Goal: Find contact information: Find contact information

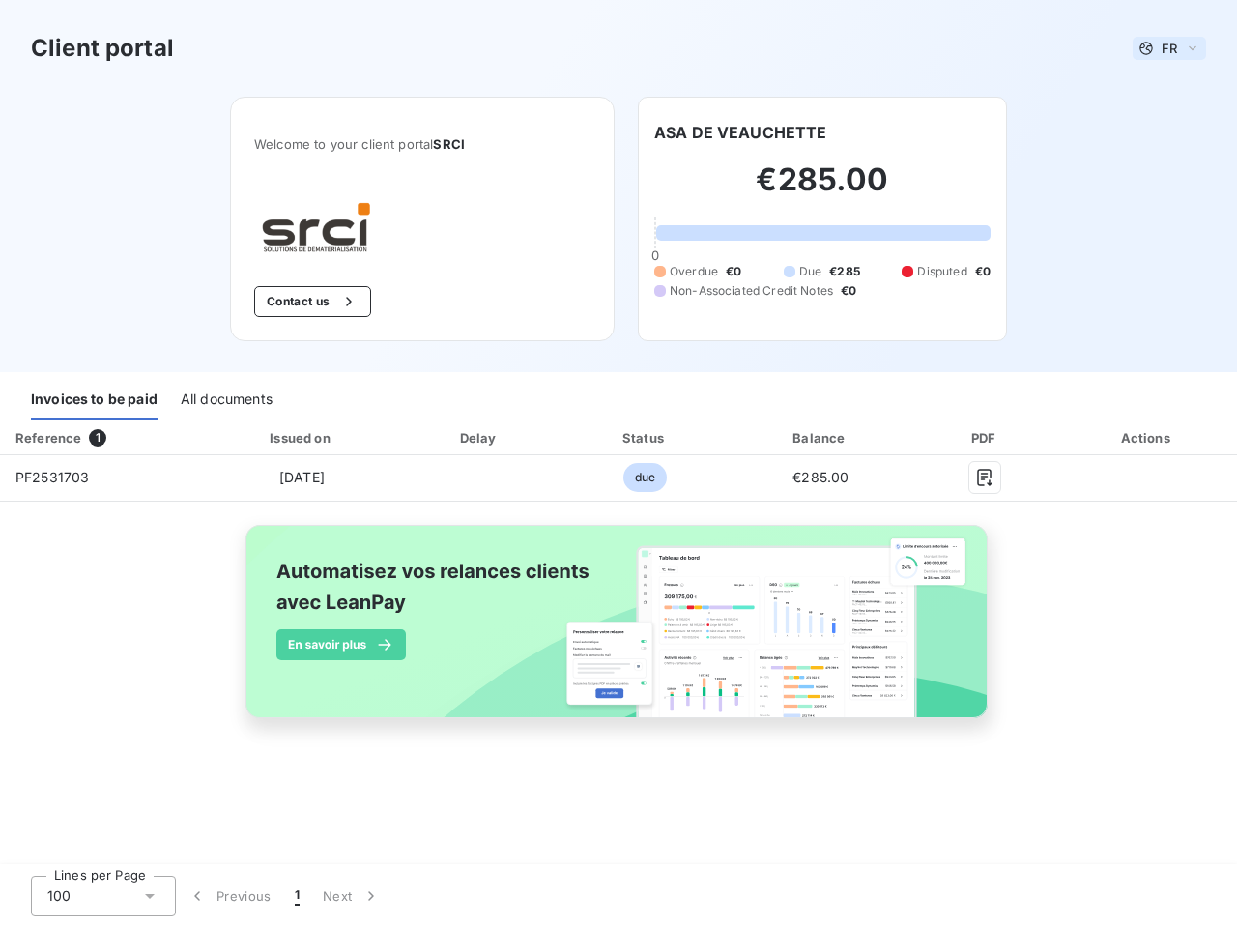
click at [1170, 48] on span "FR" at bounding box center [1169, 48] width 15 height 15
click at [310, 302] on button "Contact us" at bounding box center [312, 301] width 117 height 31
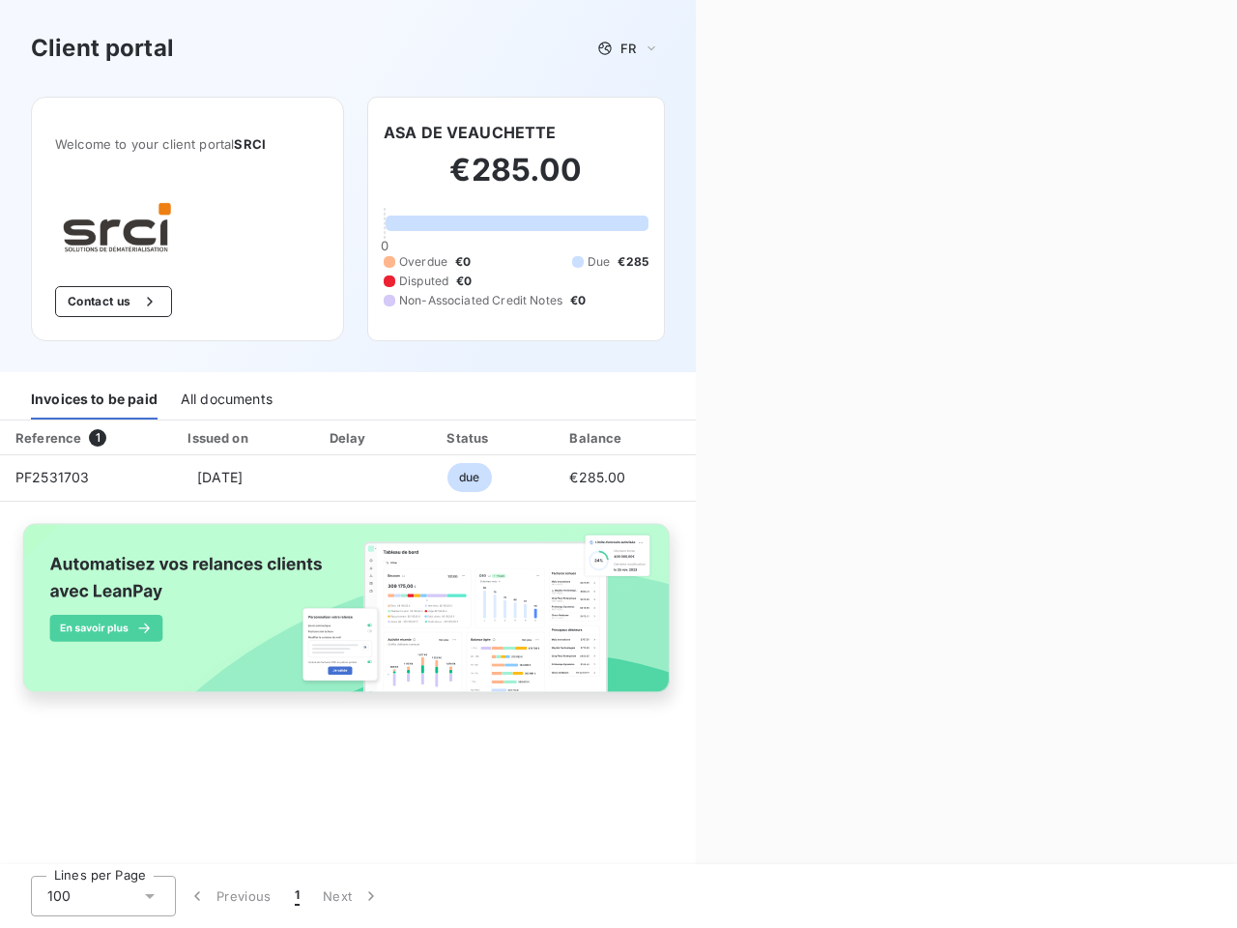
click at [740, 132] on div "Contact us Fill out the form below, and a member of our team will get back to y…" at bounding box center [966, 464] width 541 height 928
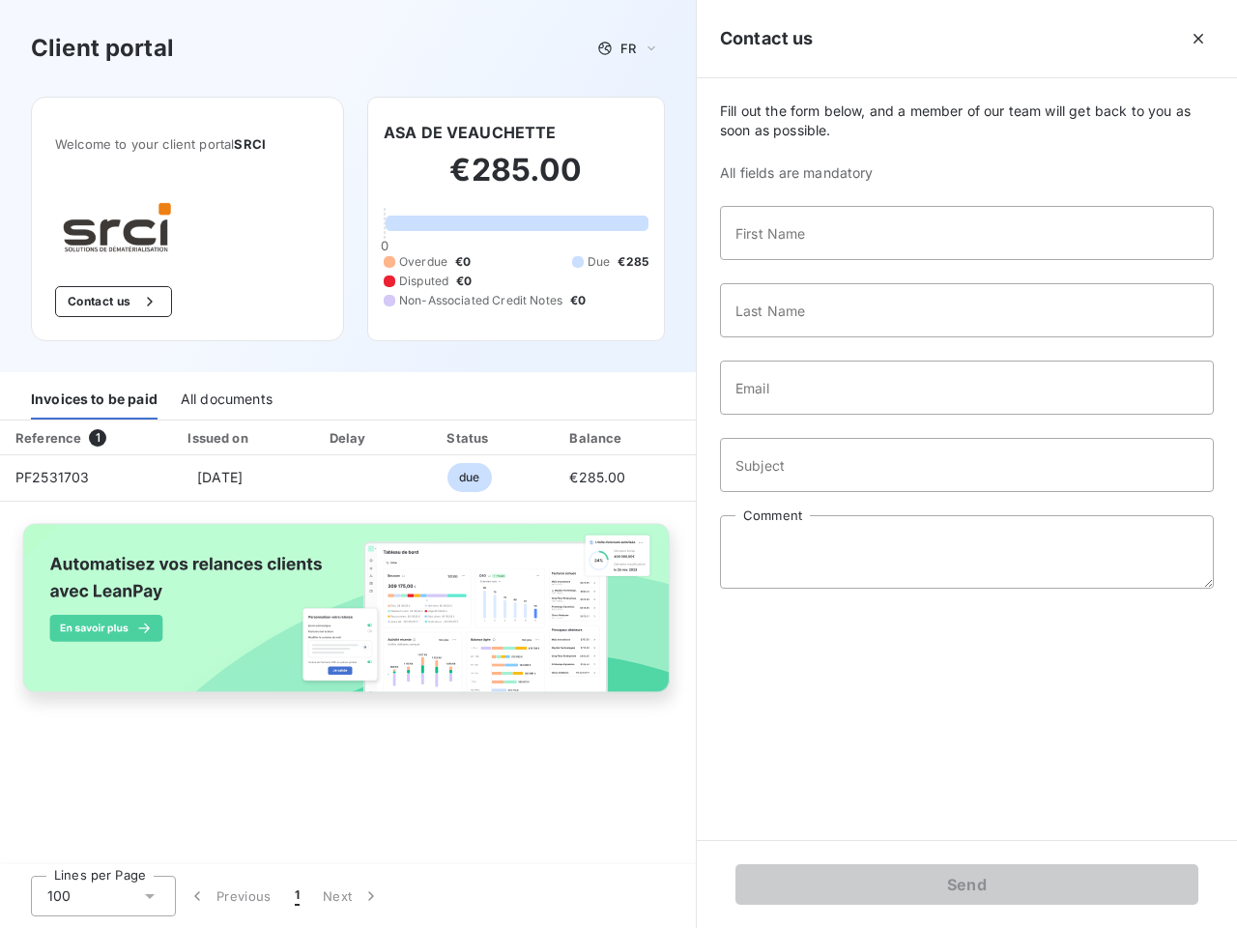
click at [94, 399] on div "Invoices to be paid" at bounding box center [94, 399] width 127 height 41
click at [225, 399] on div "All documents" at bounding box center [227, 399] width 92 height 41
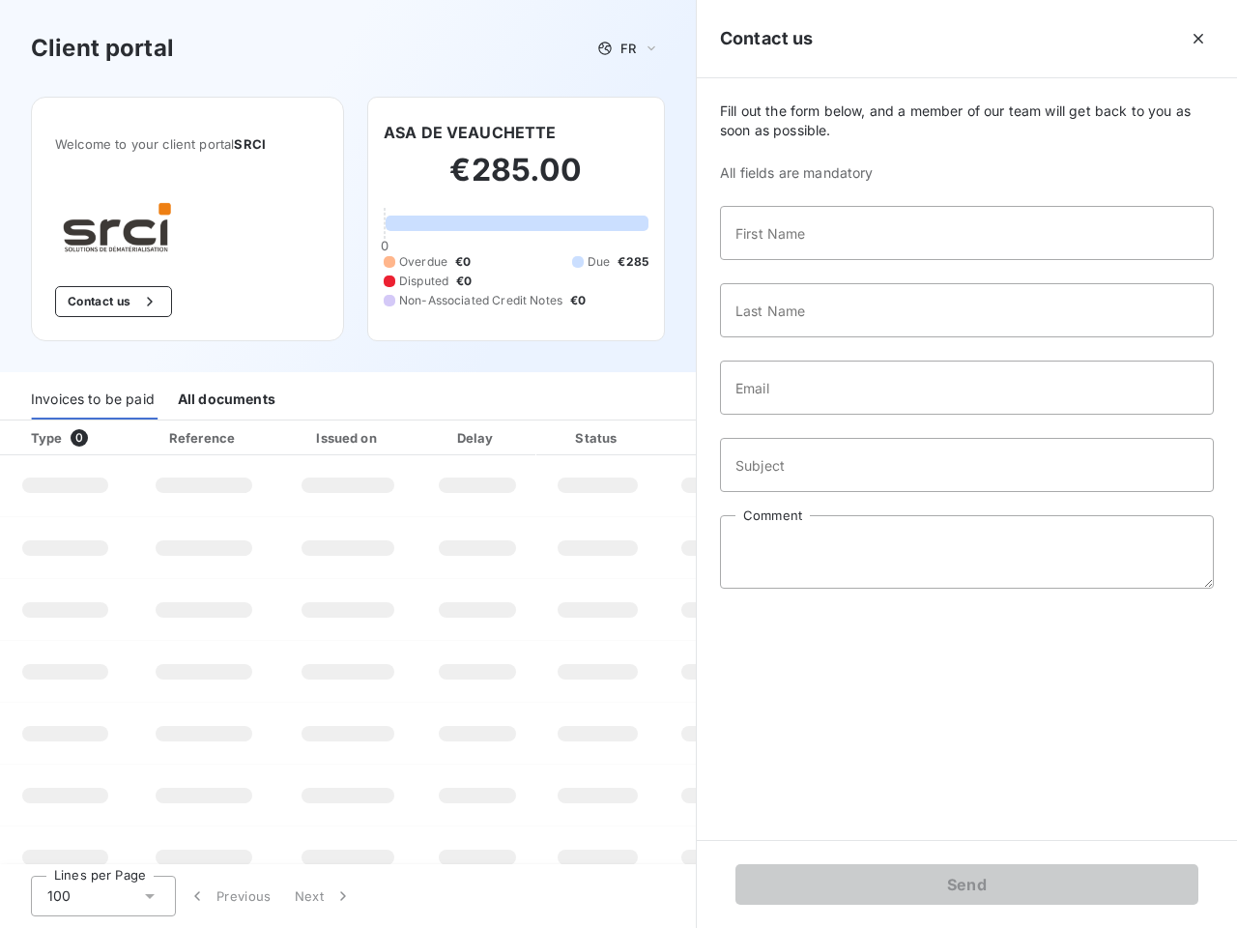
click at [101, 438] on div "Type 0" at bounding box center [72, 437] width 107 height 19
click at [301, 438] on div "Issued on" at bounding box center [347, 437] width 133 height 19
click at [479, 438] on div "Delay" at bounding box center [477, 437] width 110 height 19
click at [645, 438] on div at bounding box center [645, 437] width 19 height 19
click at [821, 438] on input "Subject" at bounding box center [967, 465] width 494 height 54
